Goal: Task Accomplishment & Management: Manage account settings

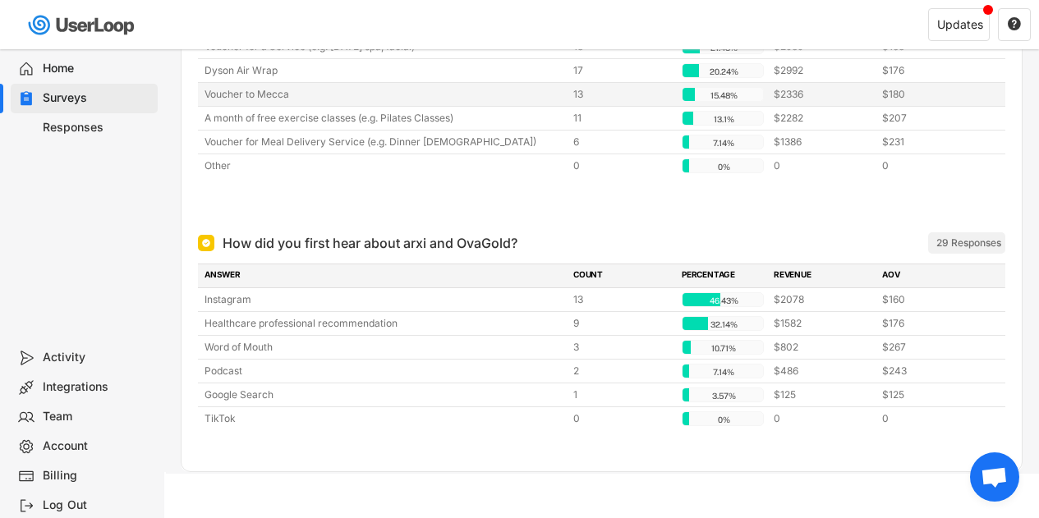
scroll to position [646, 0]
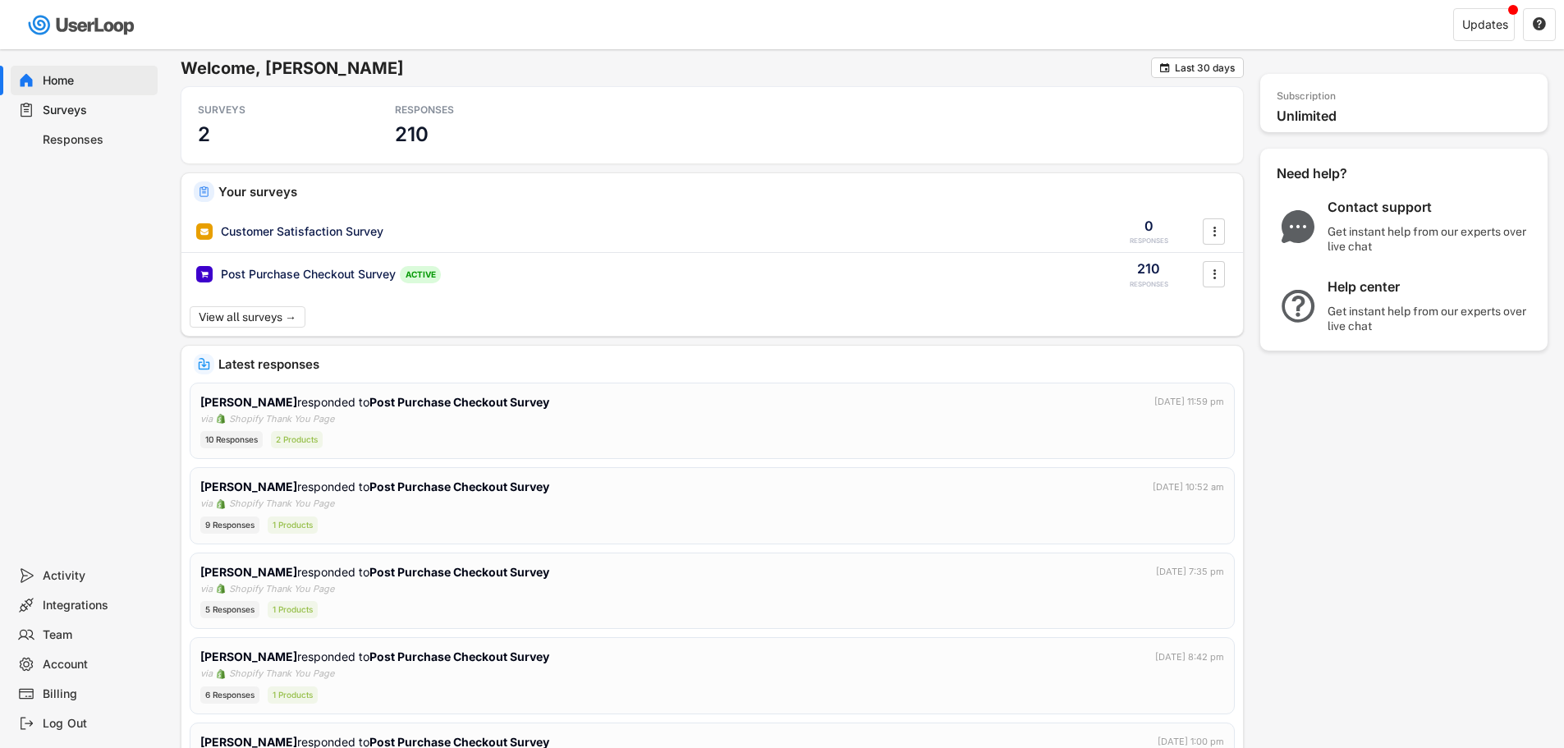
click at [30, 694] on icon at bounding box center [26, 694] width 16 height 16
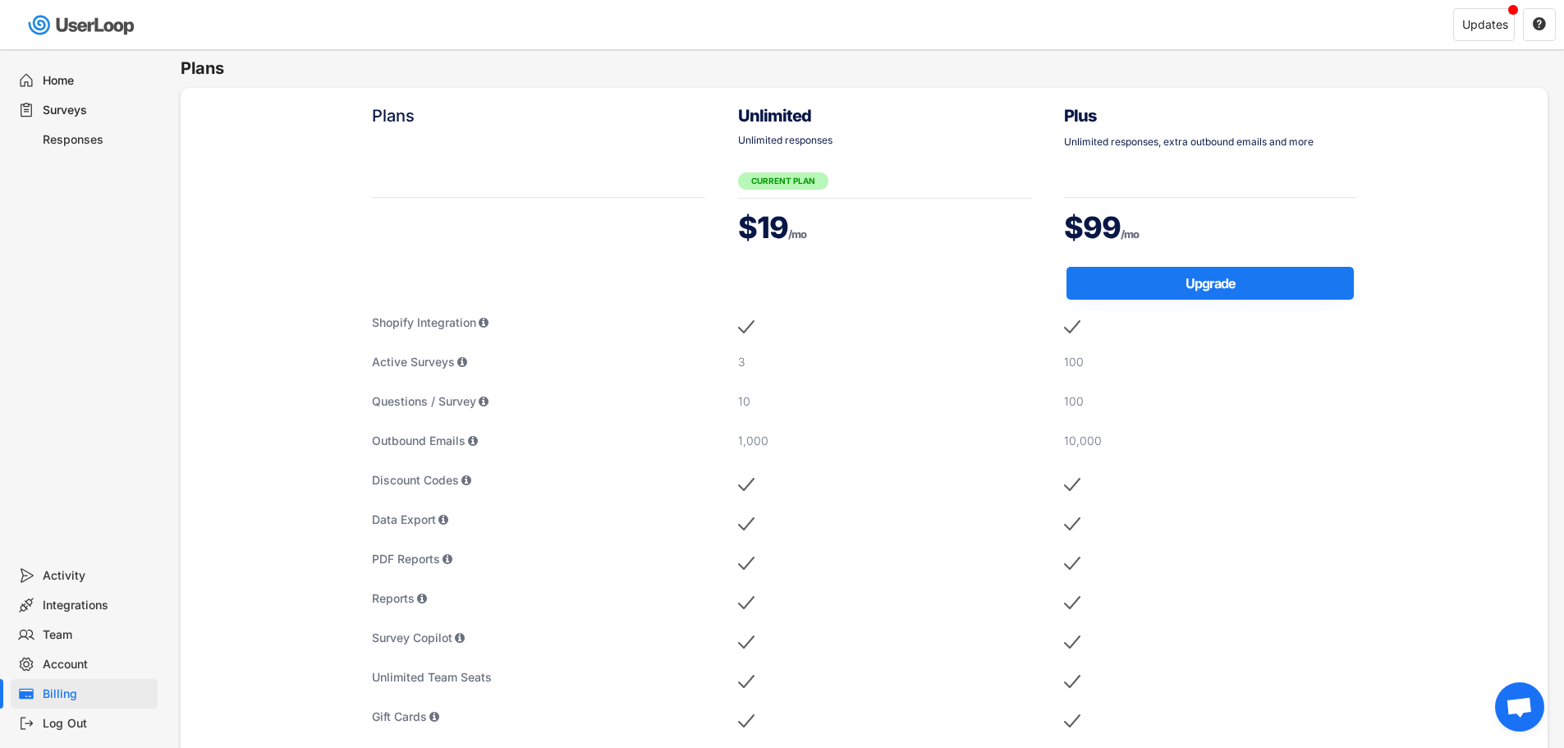
drag, startPoint x: 855, startPoint y: 231, endPoint x: 709, endPoint y: 231, distance: 145.3
click at [709, 231] on div "Plans Shopify Integration Active Surveys Questions / Survey Outbound Emails Dis…" at bounding box center [864, 600] width 1051 height 1025
click at [840, 249] on div "$19 /mo" at bounding box center [884, 229] width 293 height 45
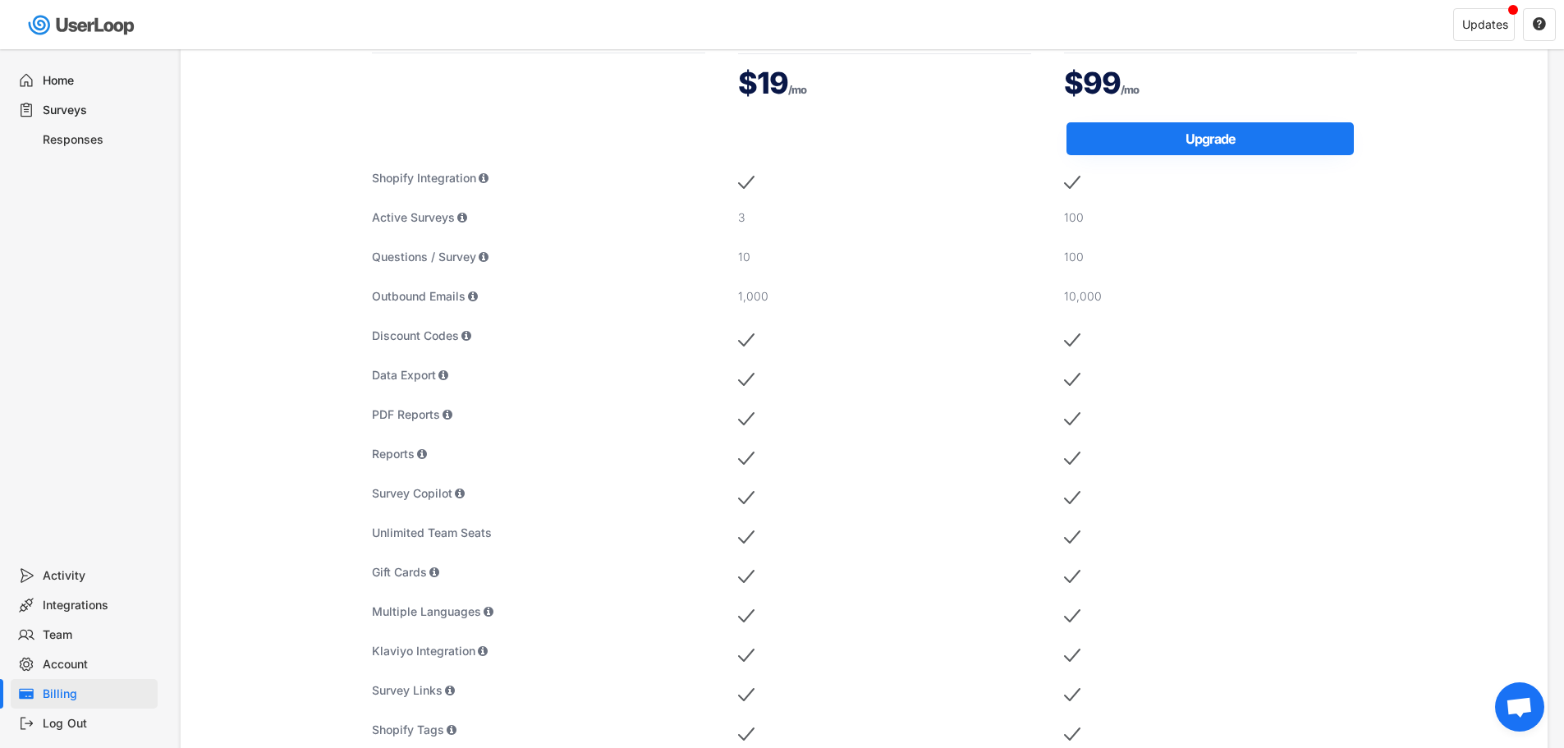
scroll to position [328, 0]
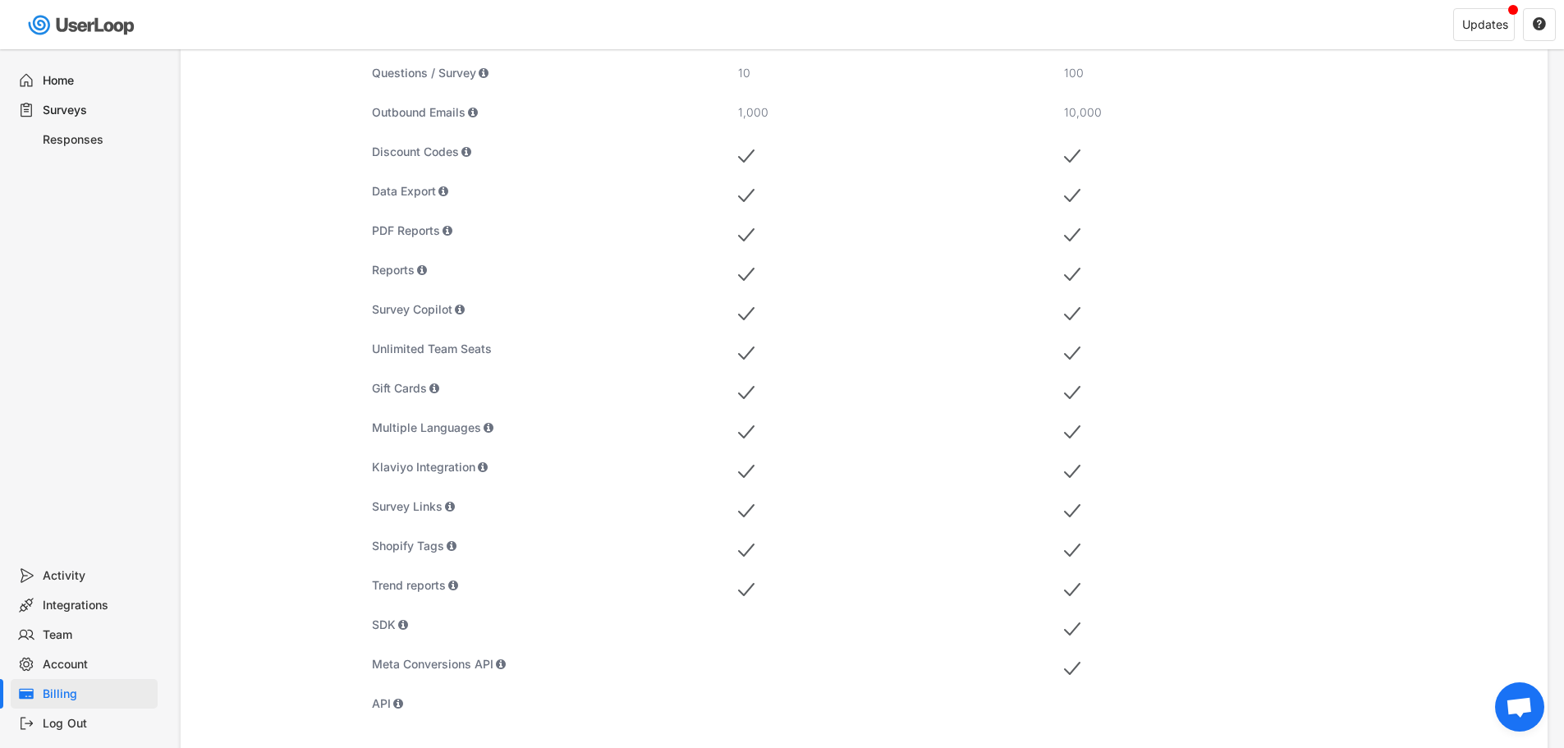
click at [116, 693] on div "Billing" at bounding box center [97, 694] width 108 height 16
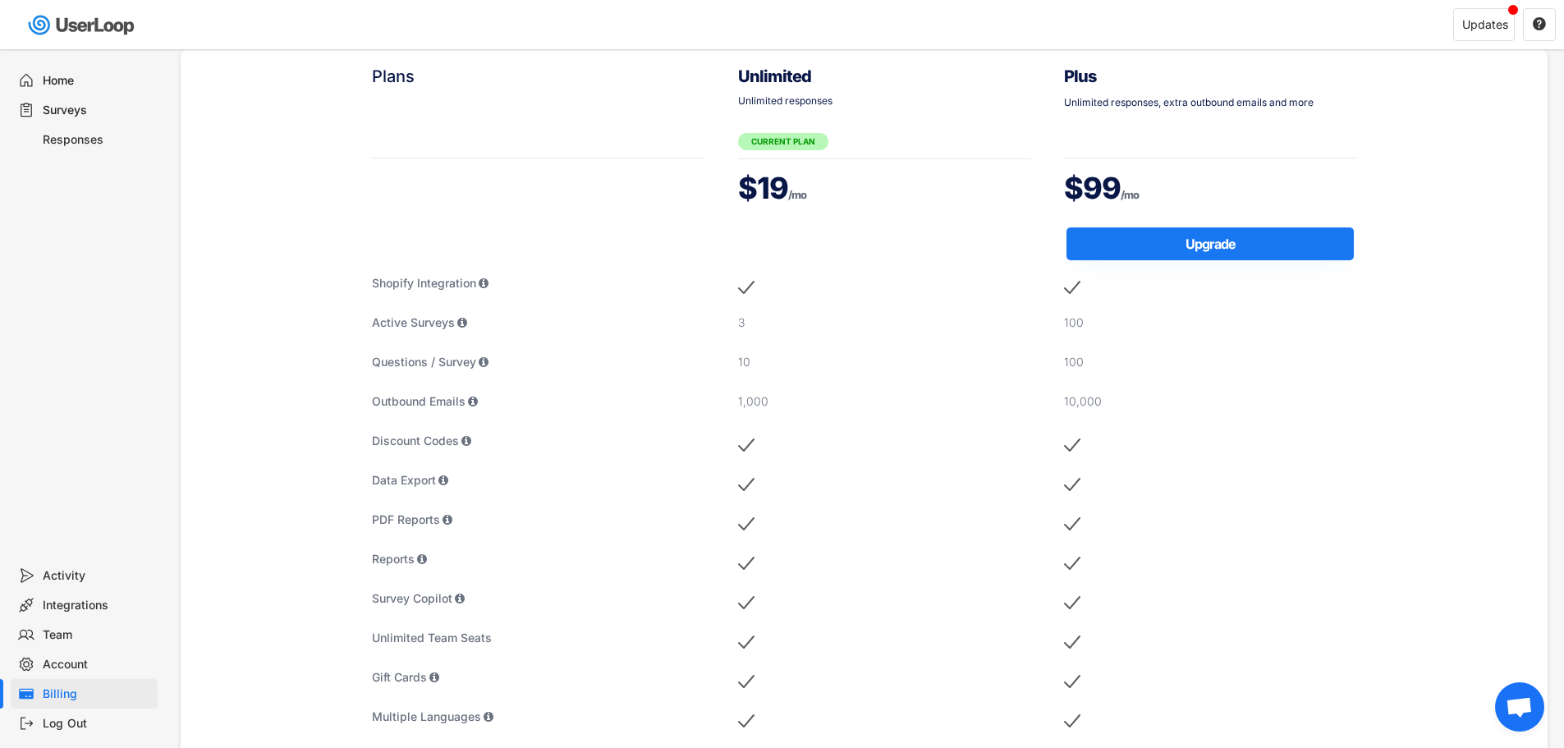
scroll to position [0, 0]
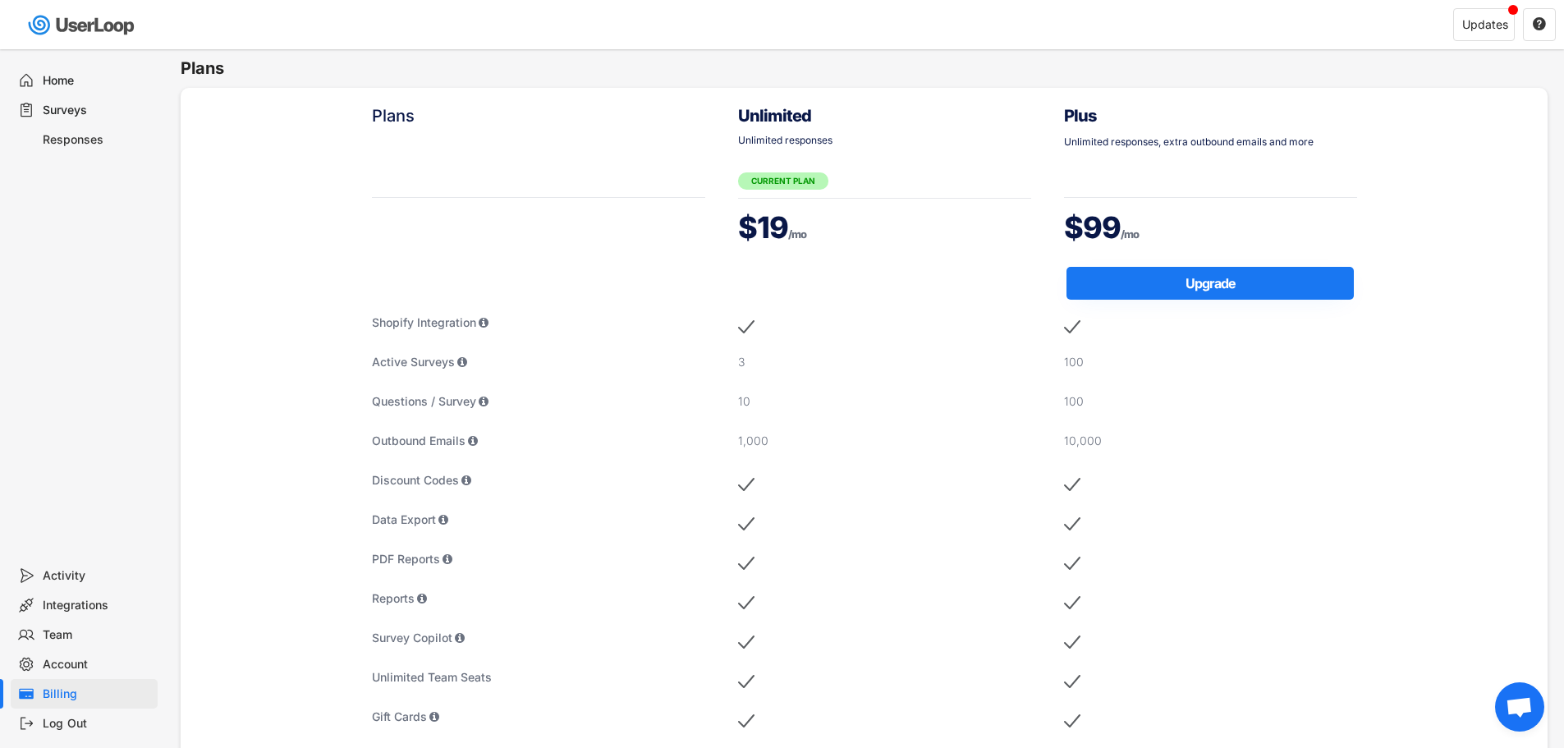
click at [86, 690] on div "Billing" at bounding box center [97, 694] width 108 height 16
click at [44, 667] on div "Account" at bounding box center [97, 665] width 108 height 16
select select ""en""
select select ""1_month""
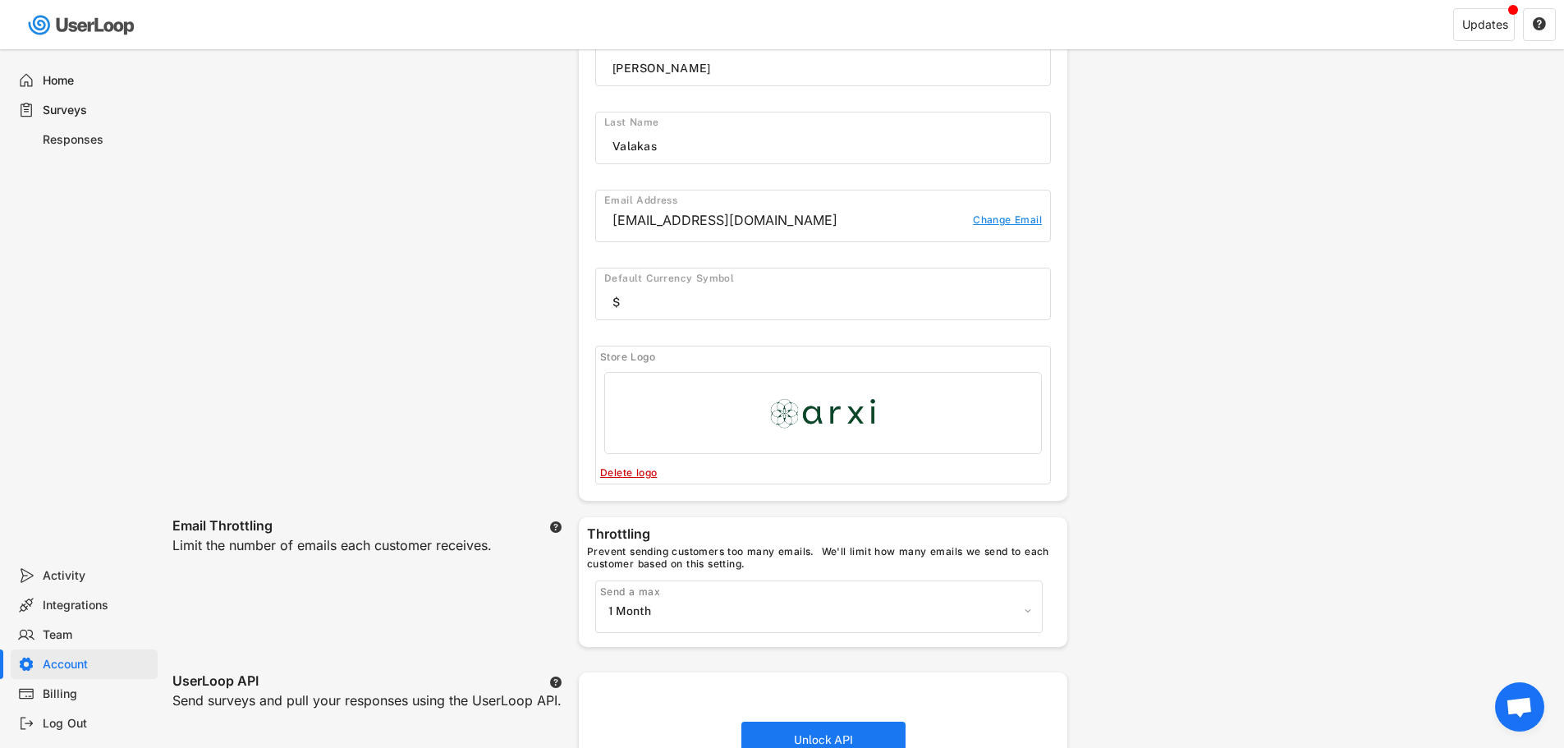
scroll to position [82, 0]
click at [636, 301] on input "input" at bounding box center [832, 299] width 438 height 25
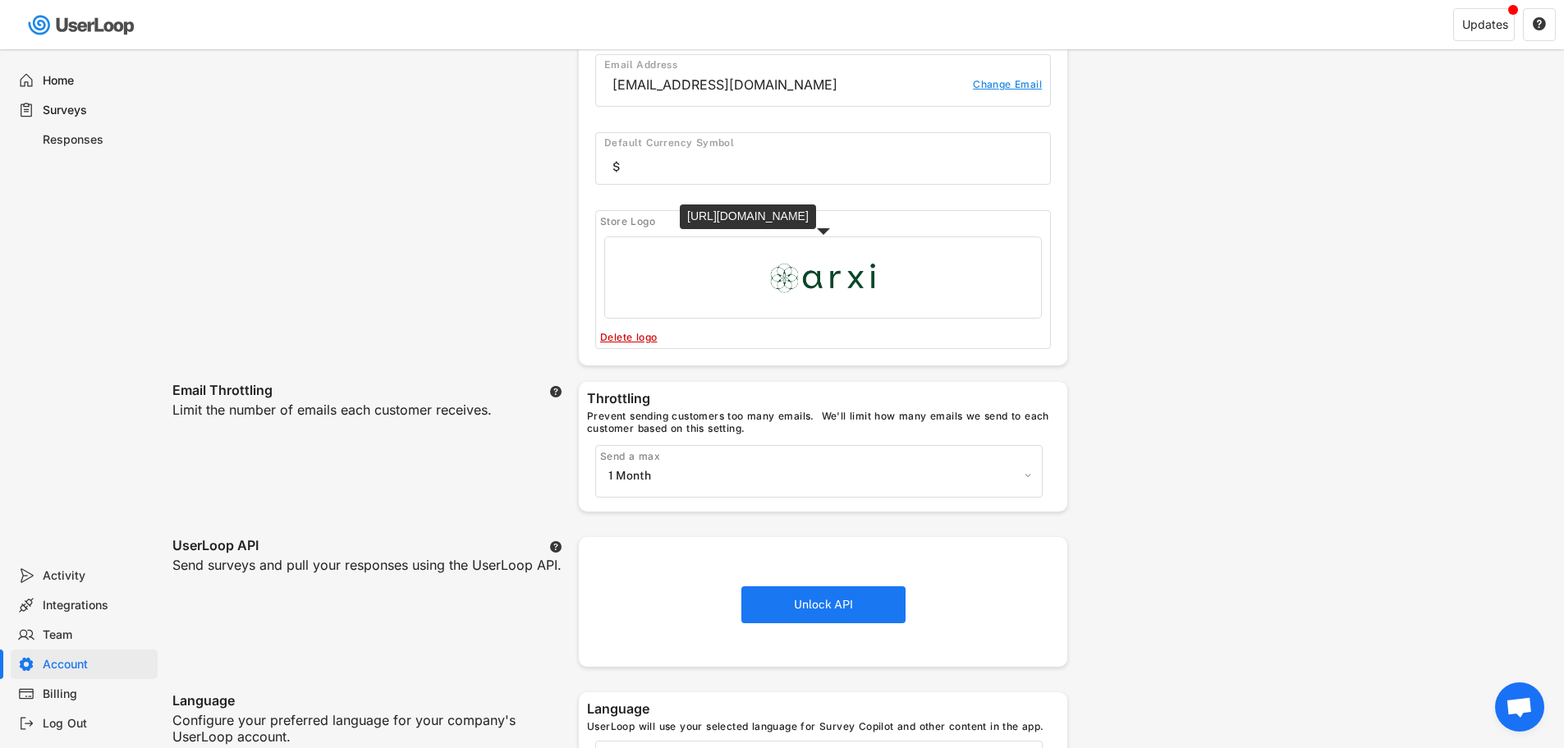
scroll to position [246, 0]
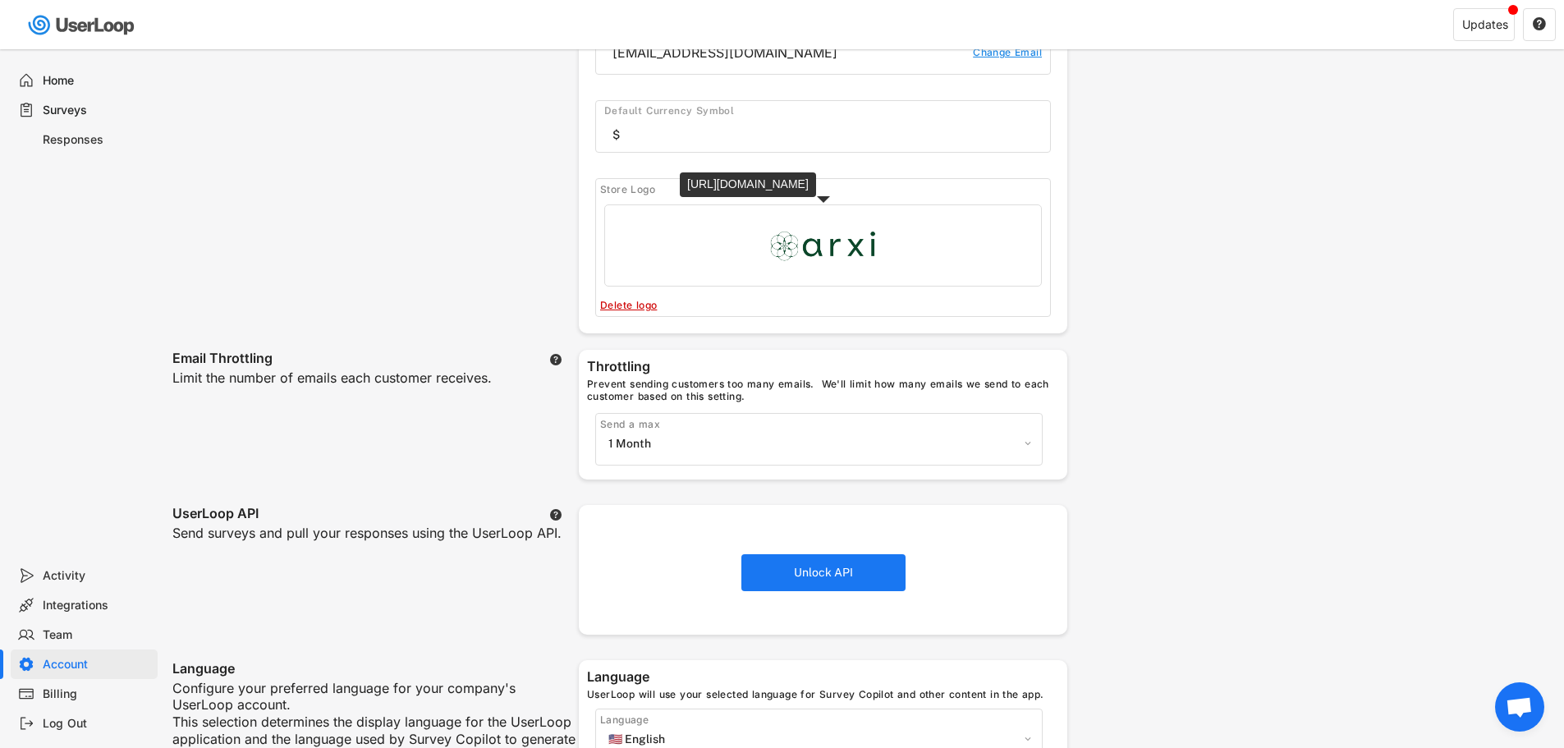
click at [816, 258] on input "file" at bounding box center [823, 245] width 436 height 80
type input "C:\fakepath\arxi-1-woodland.png"
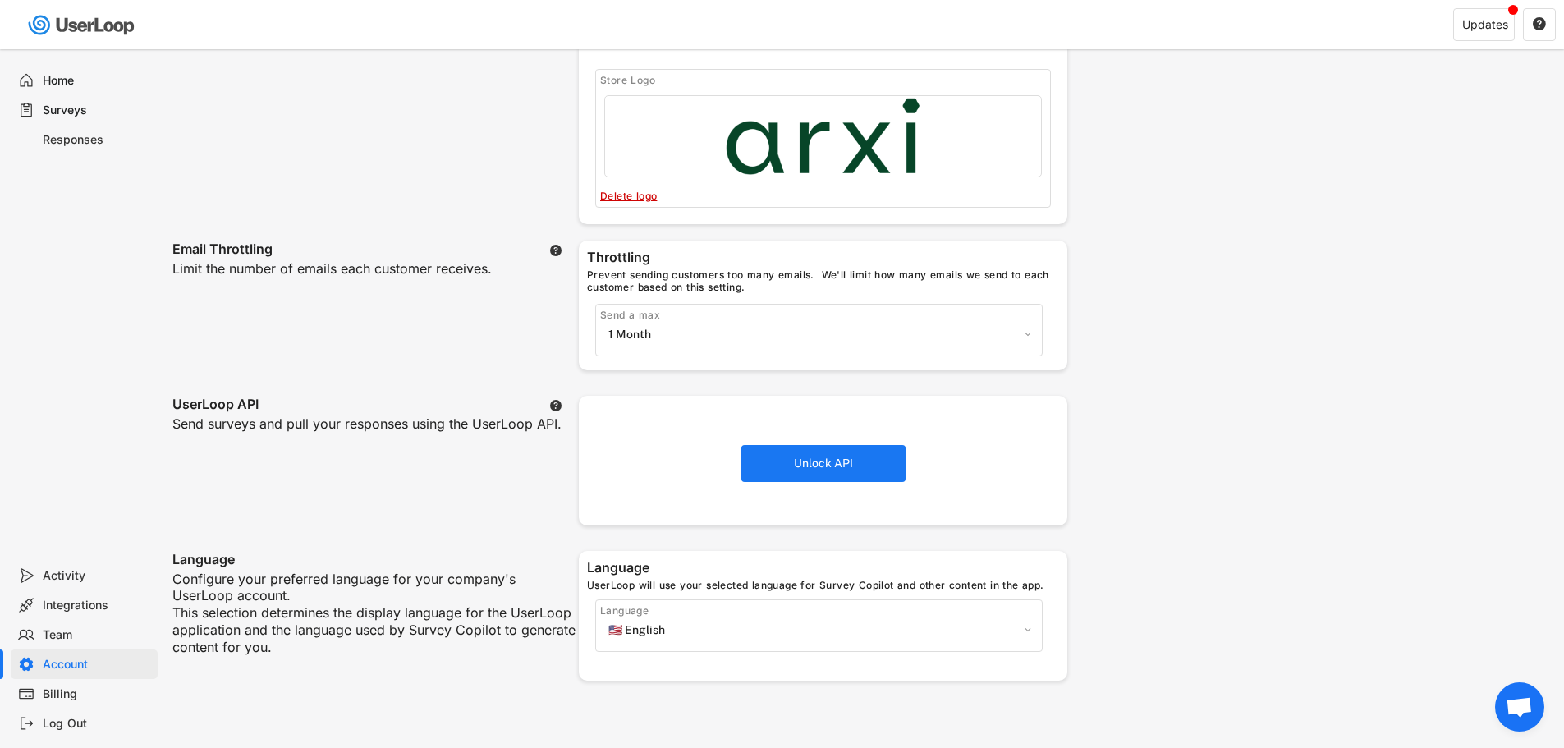
scroll to position [575, 0]
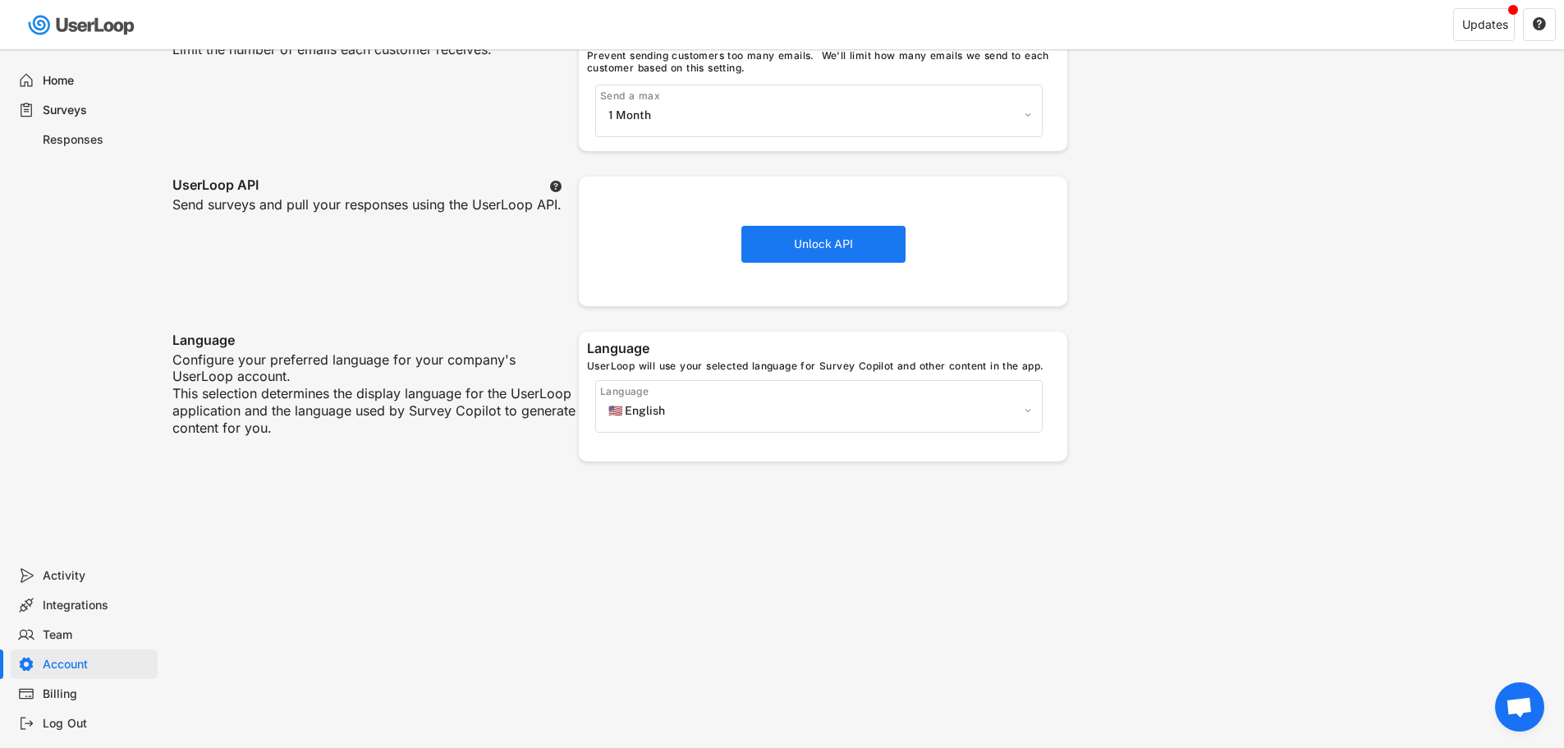
click at [80, 686] on div "Billing" at bounding box center [97, 694] width 108 height 16
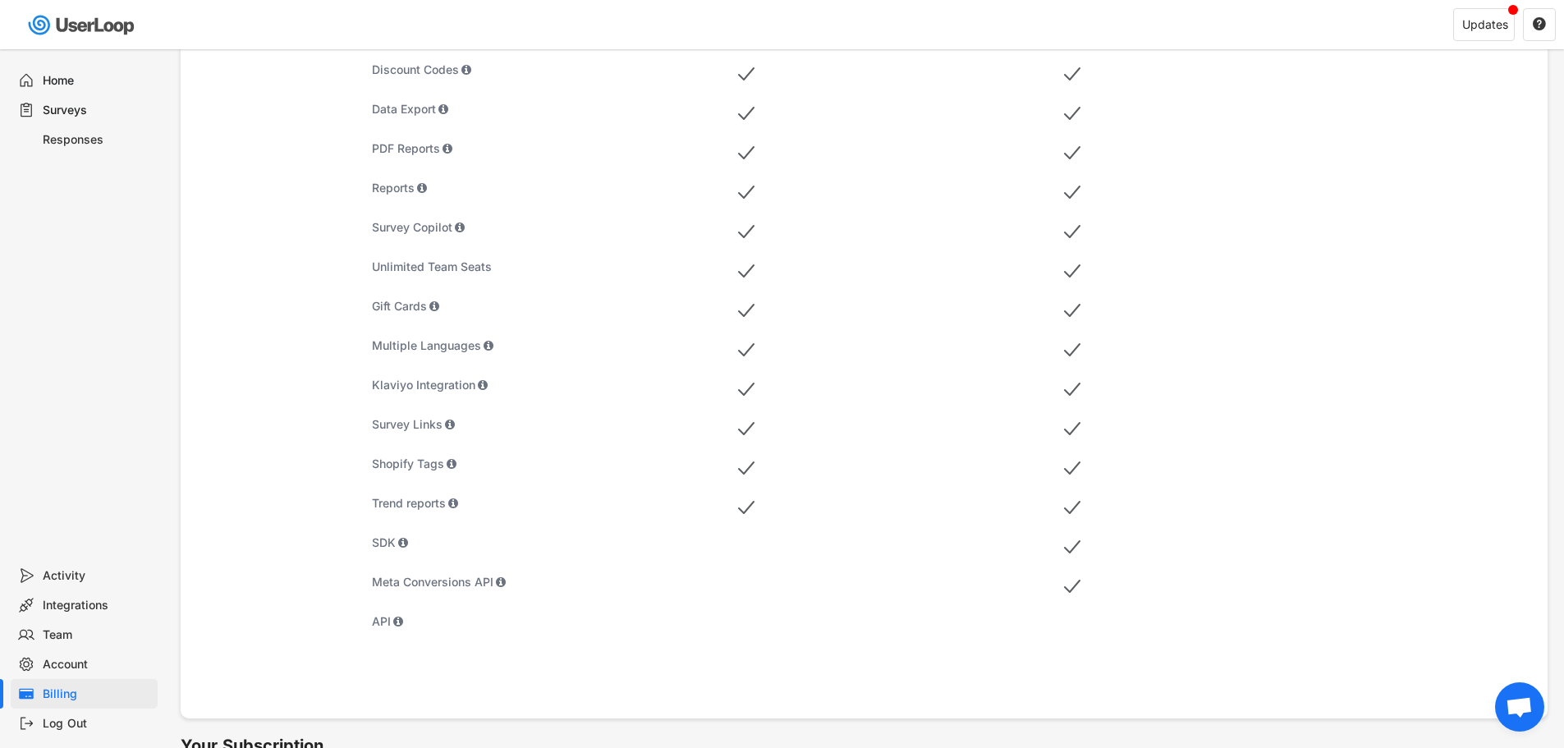
scroll to position [735, 0]
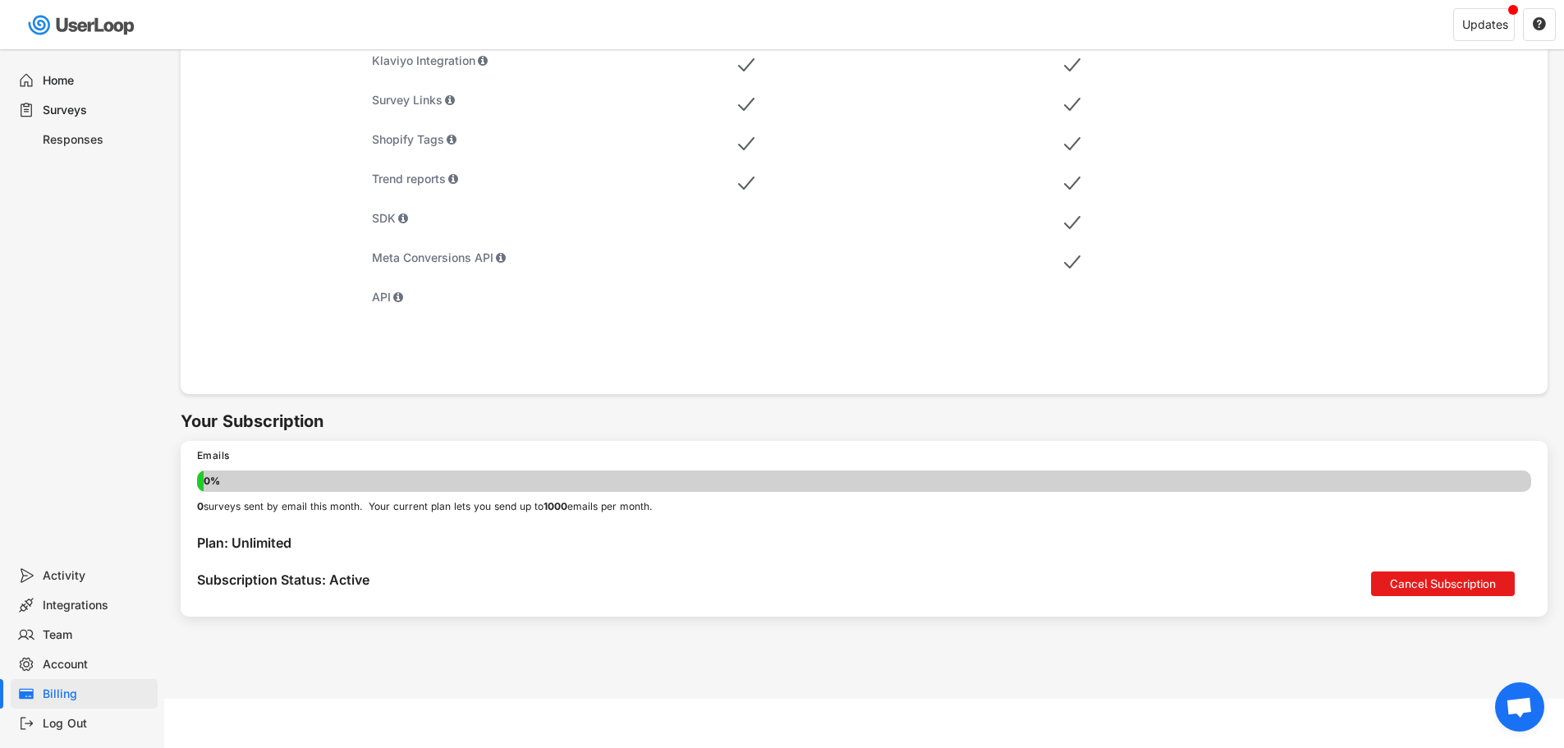
click at [53, 675] on div "Account" at bounding box center [84, 665] width 147 height 30
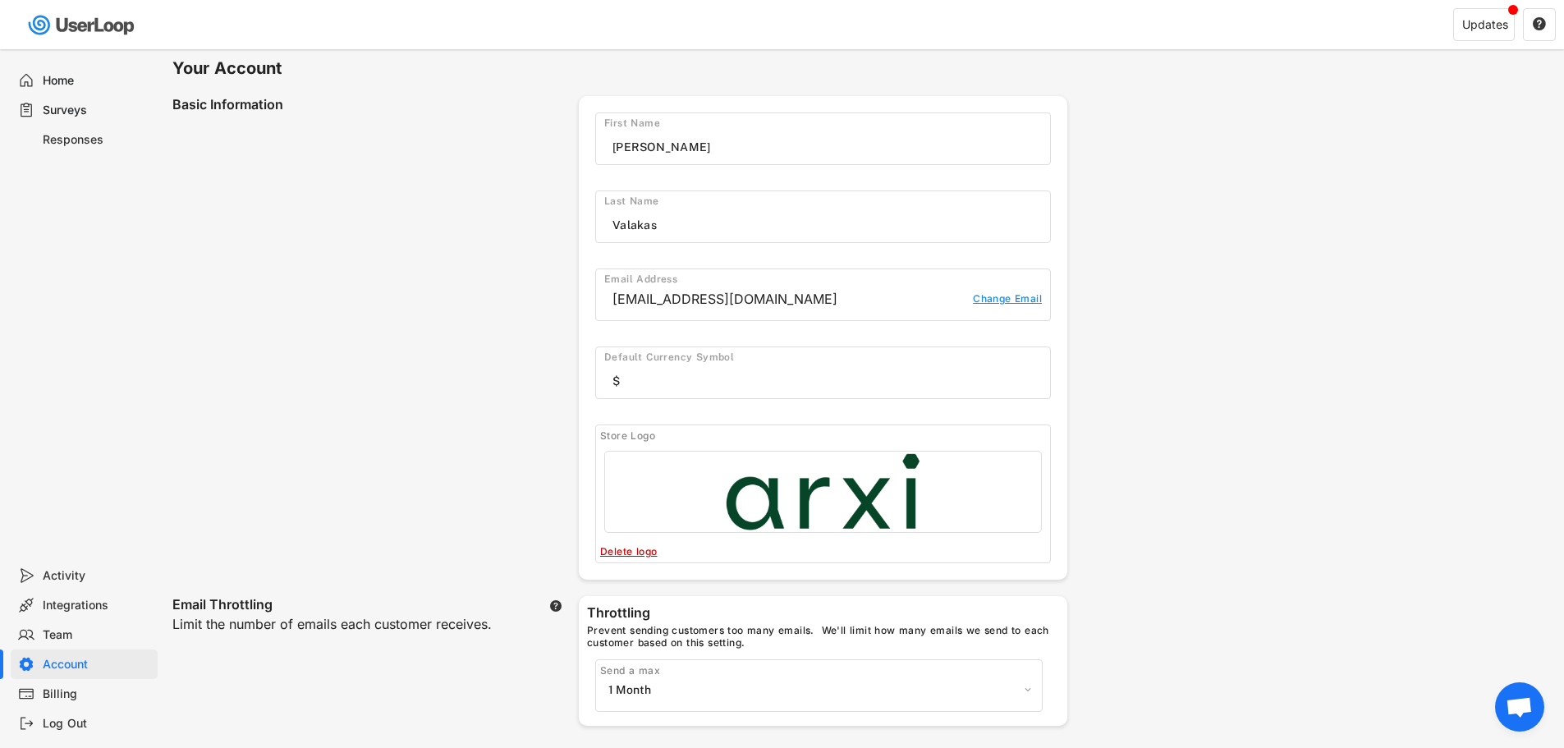
click at [57, 637] on div "Team" at bounding box center [97, 635] width 108 height 16
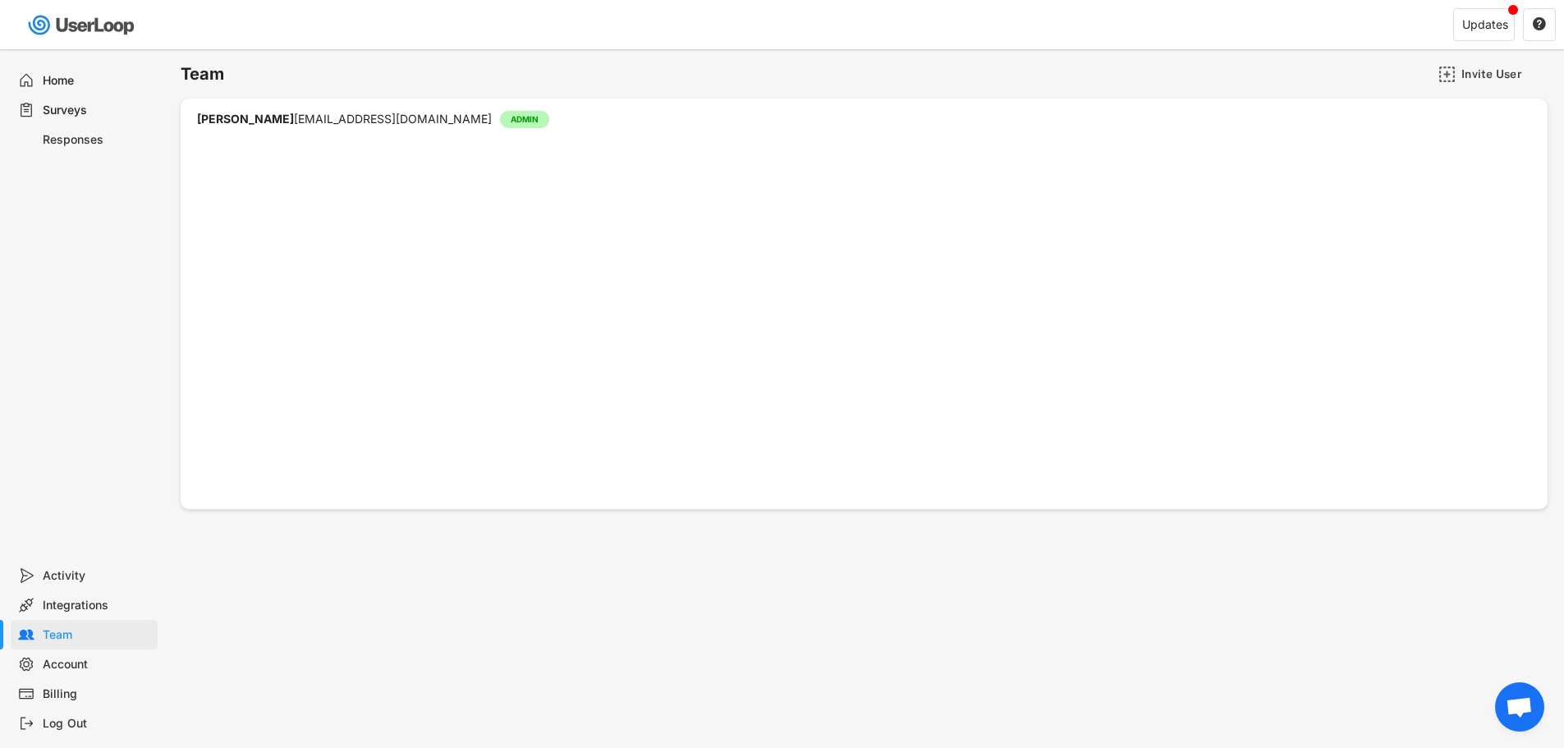
click at [76, 615] on div "Integrations" at bounding box center [84, 605] width 147 height 30
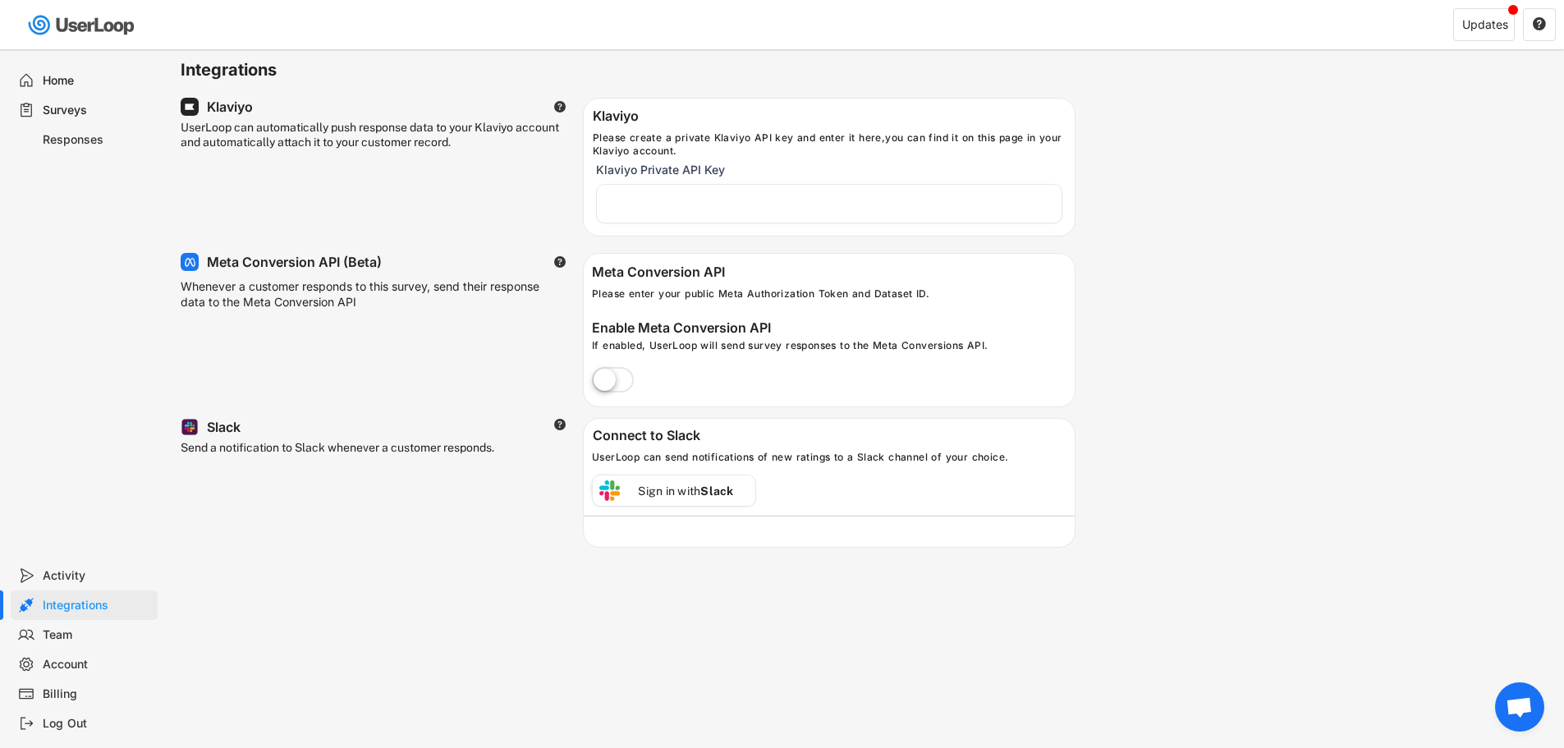
click at [78, 581] on div "Activity" at bounding box center [97, 576] width 108 height 16
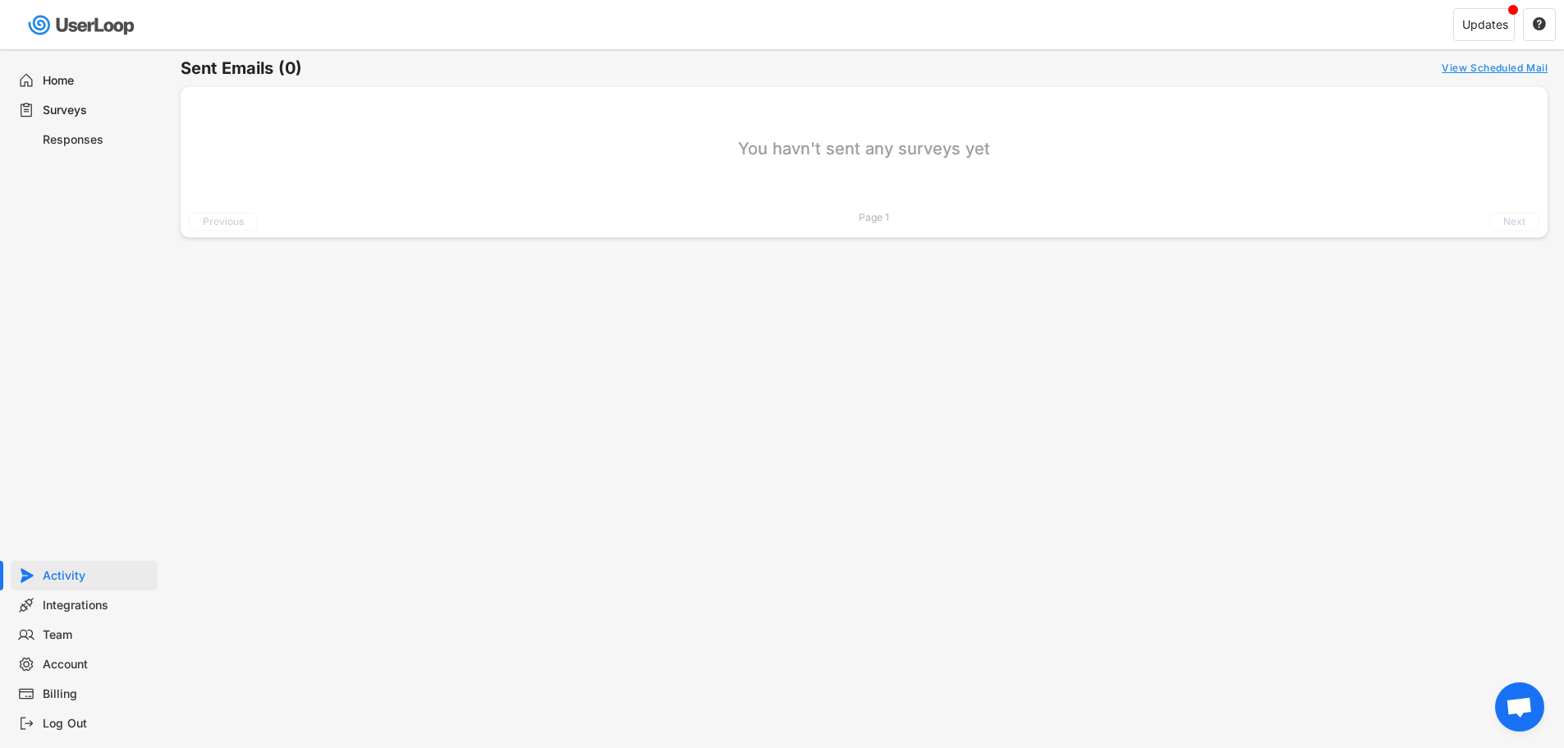
click at [34, 76] on icon at bounding box center [26, 80] width 16 height 16
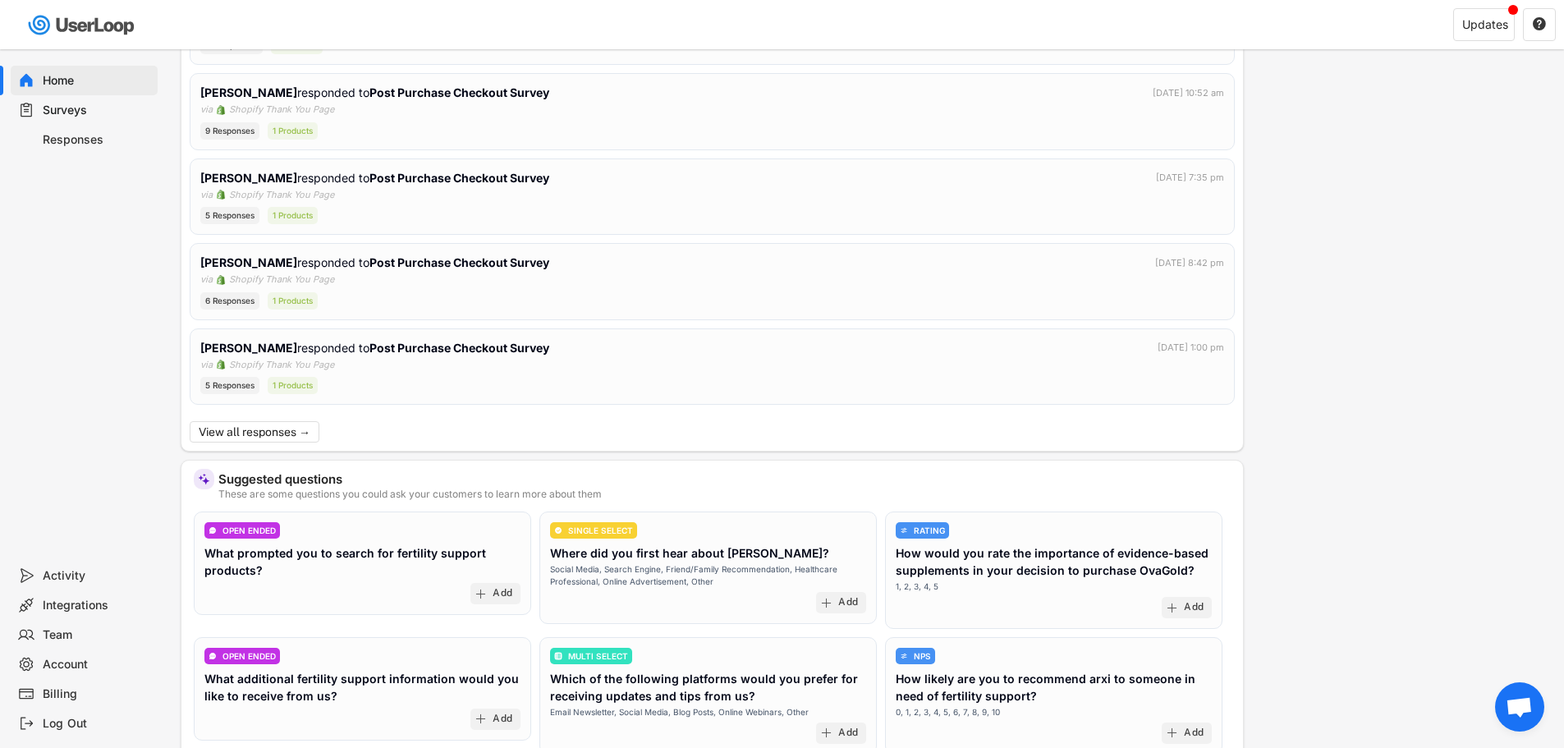
scroll to position [217, 0]
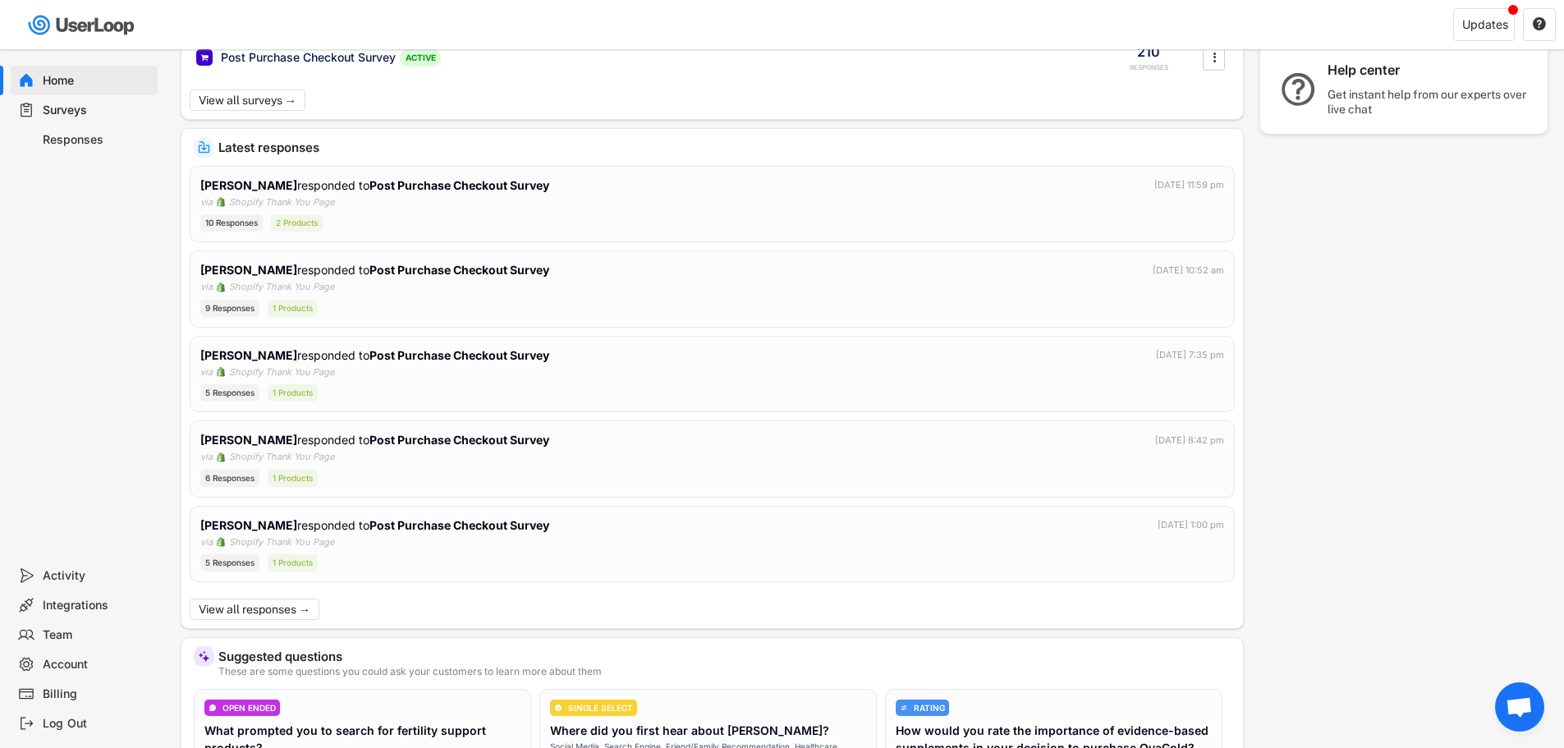
click at [87, 691] on div "Billing" at bounding box center [97, 694] width 108 height 16
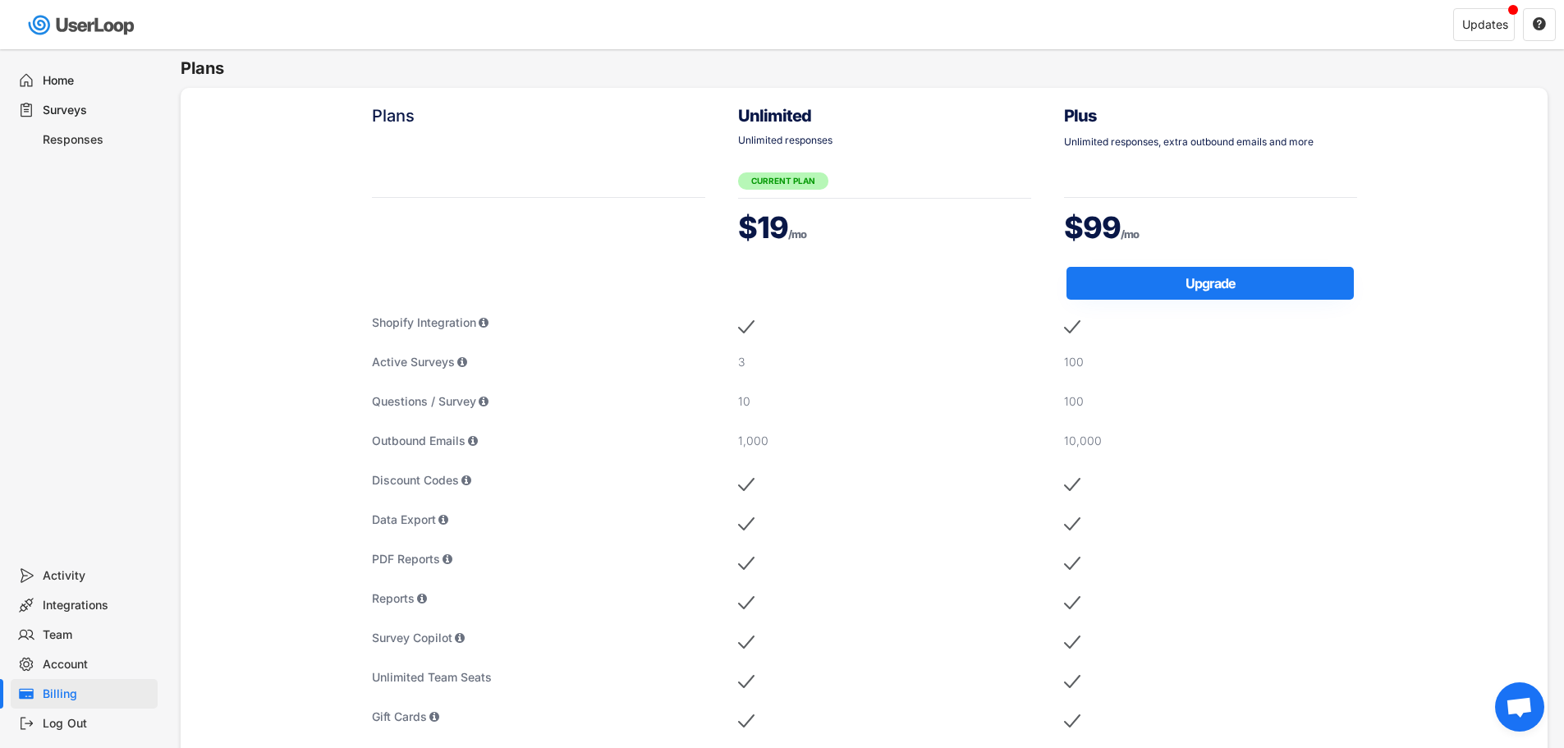
click at [779, 163] on div "Unlimited responses" at bounding box center [884, 149] width 293 height 29
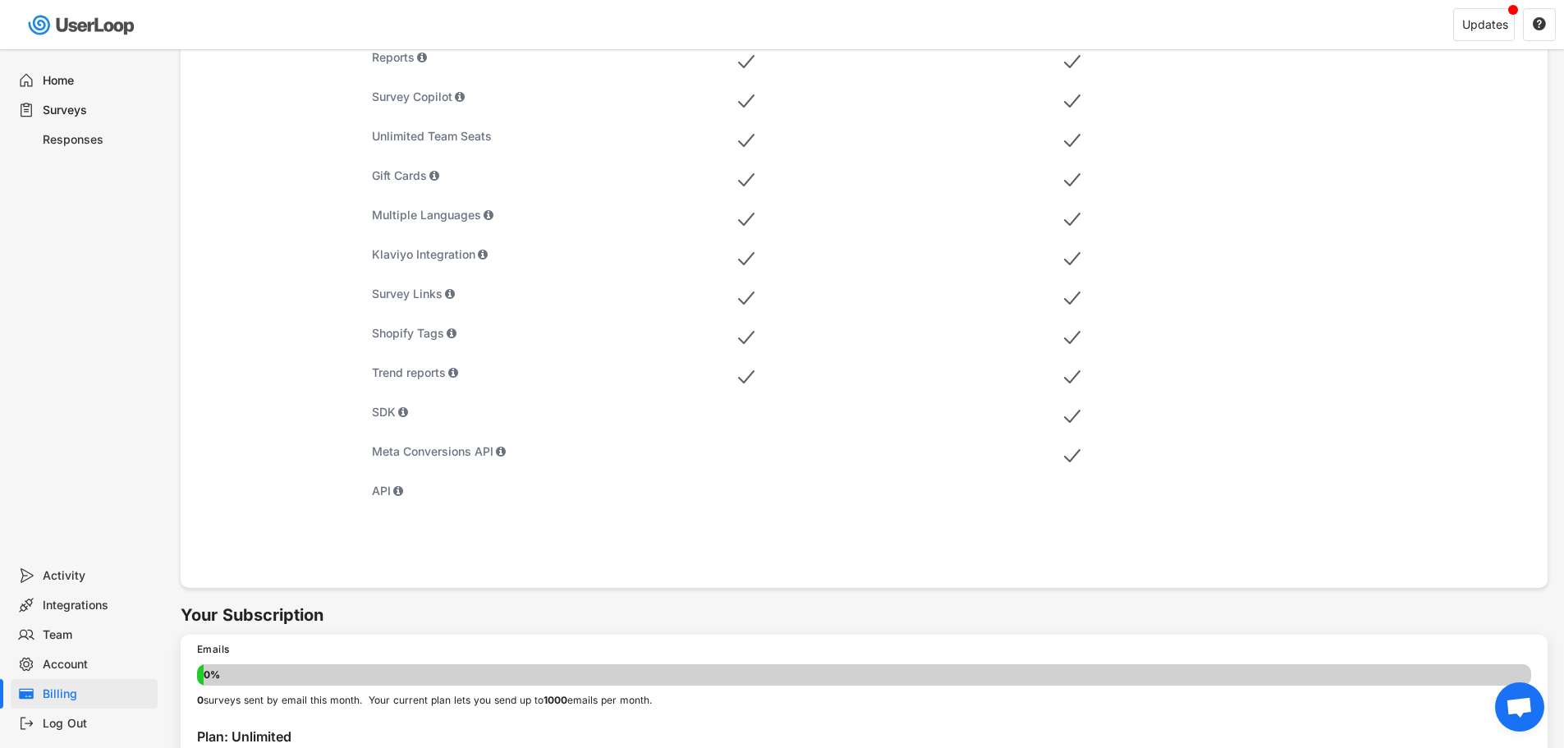
scroll to position [735, 0]
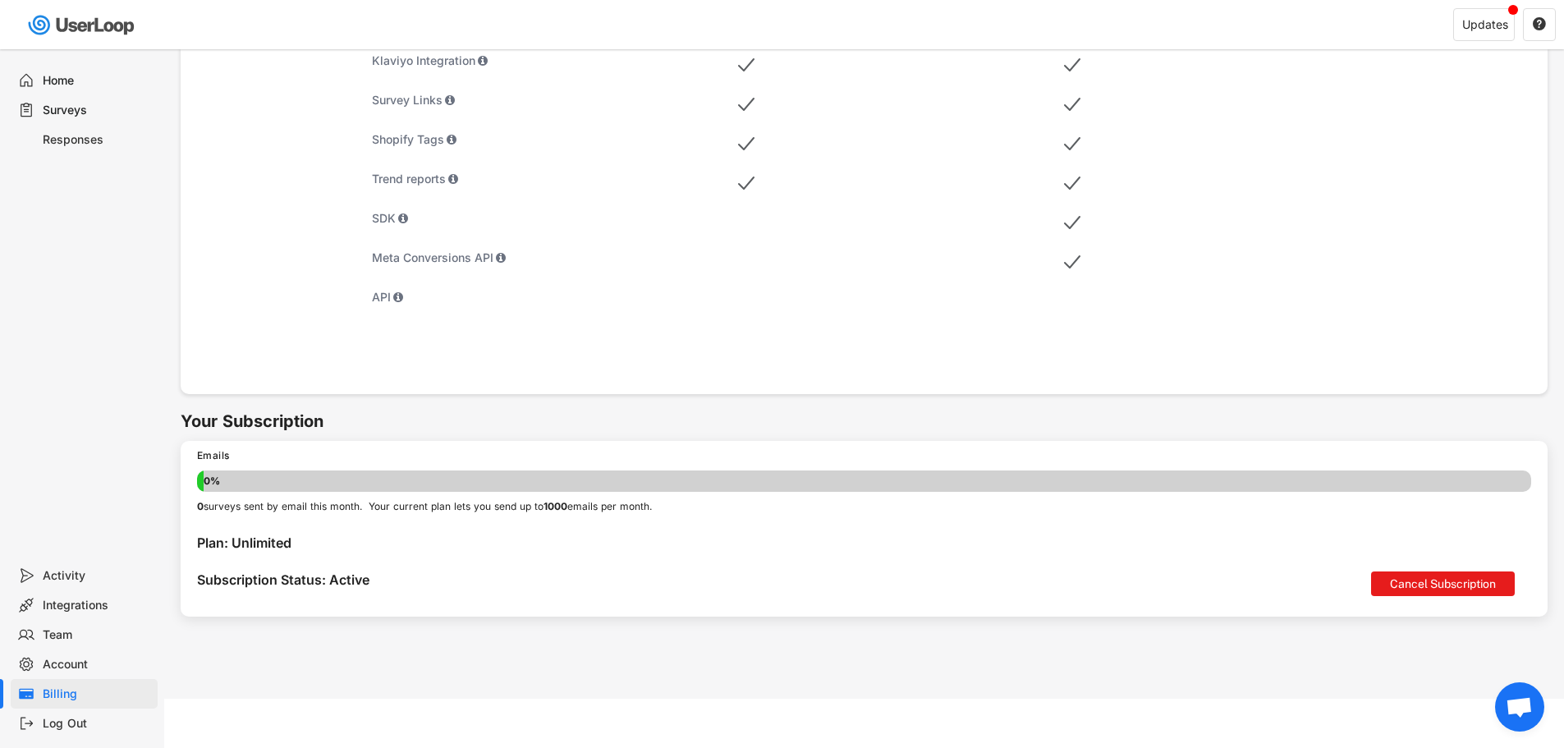
click at [214, 576] on div "Subscription Status: Active" at bounding box center [784, 582] width 1174 height 21
click at [314, 549] on div "Plan: Unlimited" at bounding box center [864, 545] width 1334 height 21
click at [49, 635] on div "Team" at bounding box center [97, 635] width 108 height 16
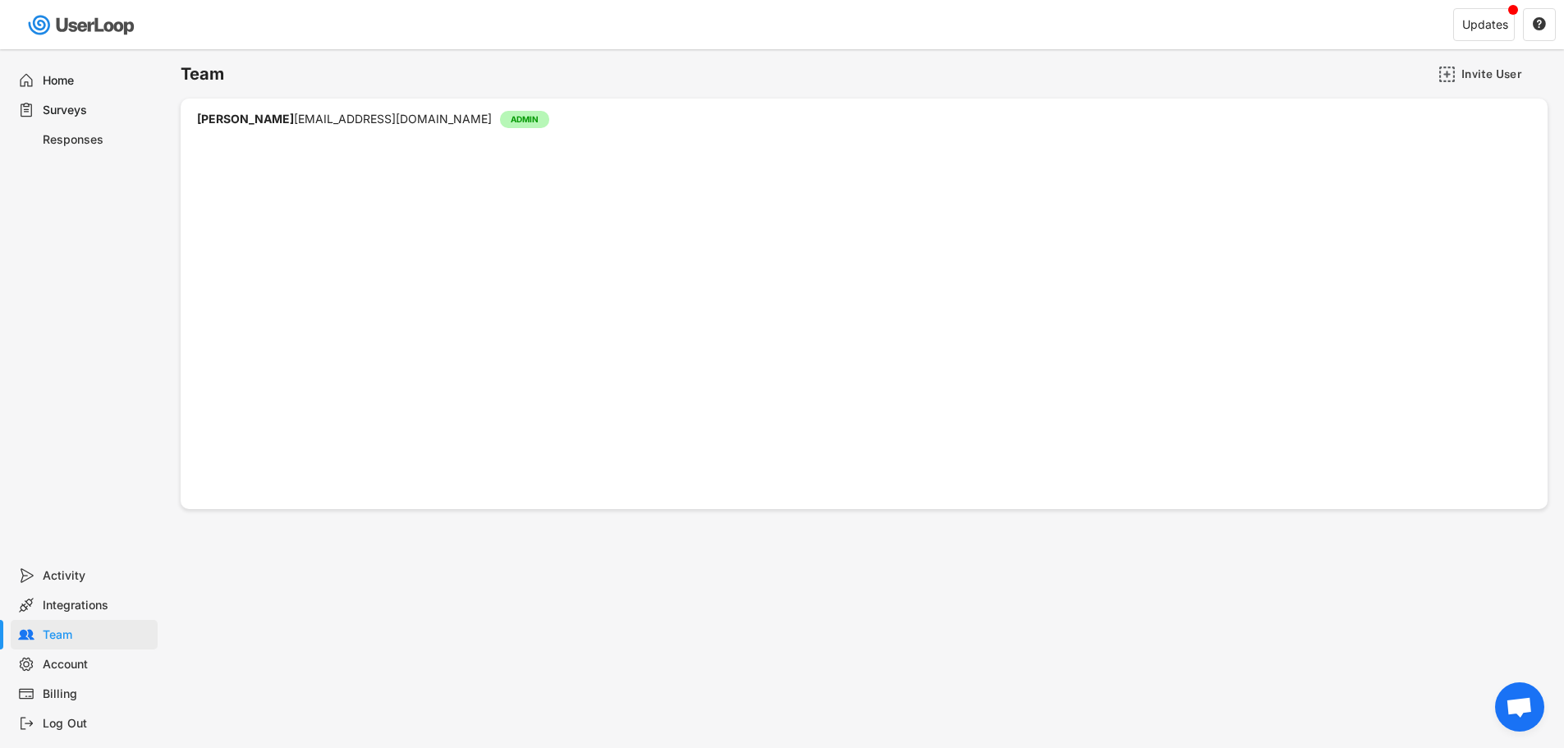
click at [83, 666] on div "Account" at bounding box center [97, 665] width 108 height 16
